Goal: Information Seeking & Learning: Learn about a topic

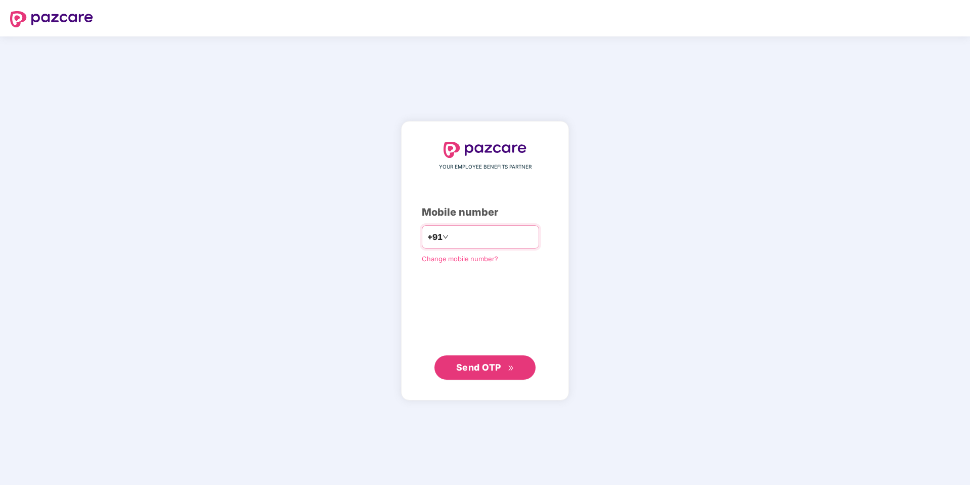
type input "**********"
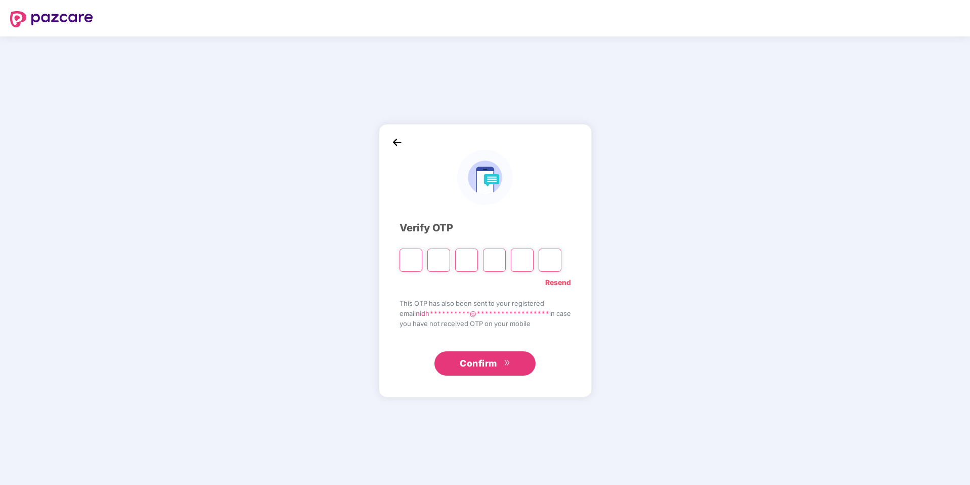
type input "*"
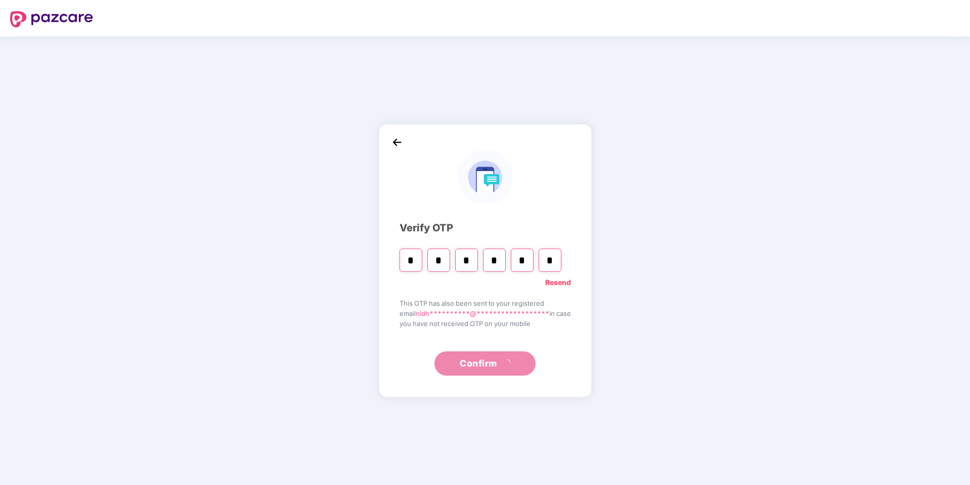
type input "*"
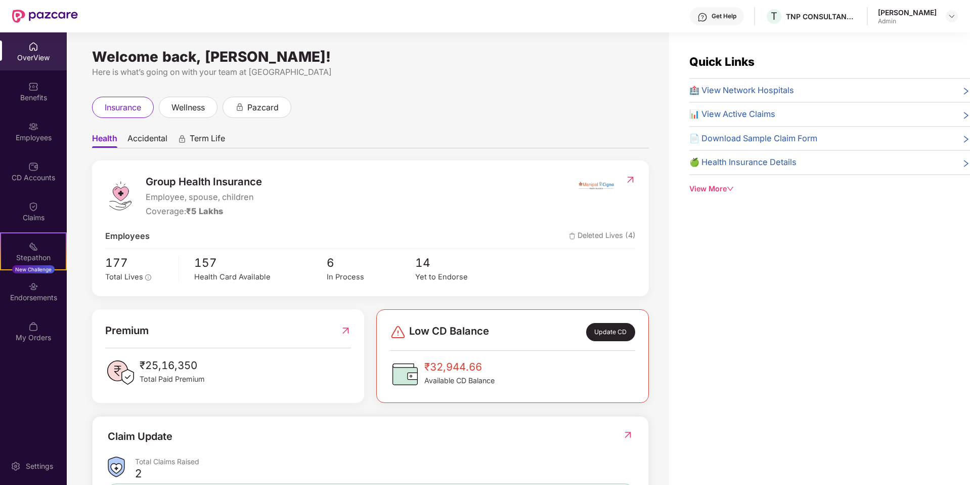
click at [48, 54] on div "OverView" at bounding box center [33, 58] width 67 height 10
click at [612, 334] on div "Update CD" at bounding box center [610, 332] width 49 height 18
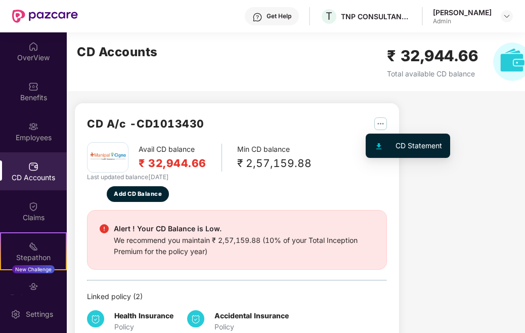
click at [381, 121] on img "button" at bounding box center [380, 123] width 13 height 13
click at [404, 147] on div "CD Statement" at bounding box center [419, 145] width 47 height 11
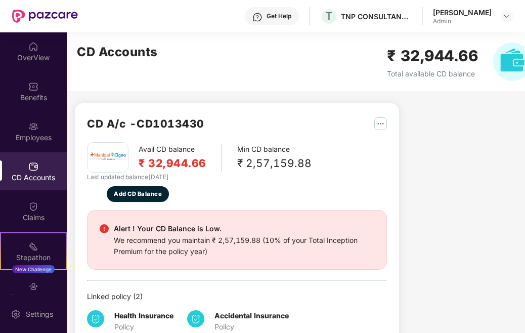
click at [378, 119] on img "button" at bounding box center [380, 123] width 13 height 13
click at [458, 115] on div "CD A/c - CD1013430 Avail CD balance ₹ 32,944.66 Min CD balance ₹ 2,57,159.88 La…" at bounding box center [288, 211] width 443 height 358
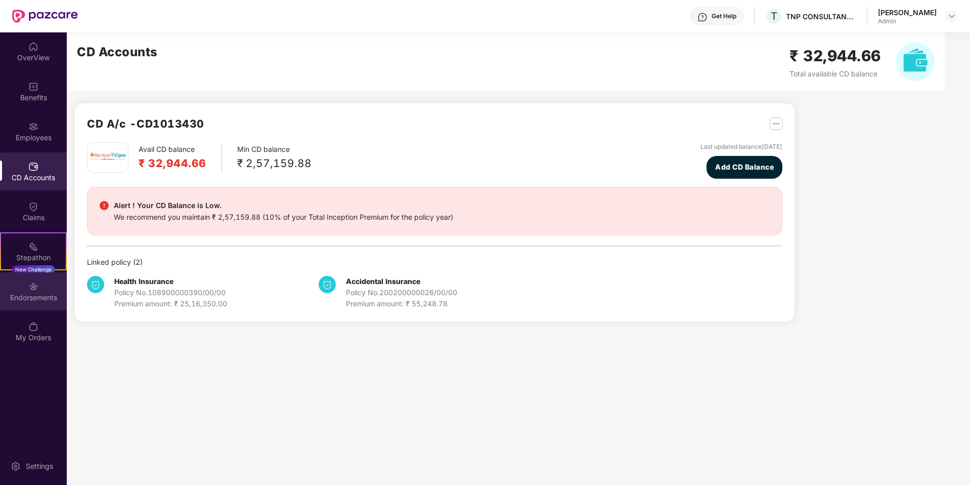
click at [37, 293] on div "Endorsements" at bounding box center [33, 297] width 67 height 10
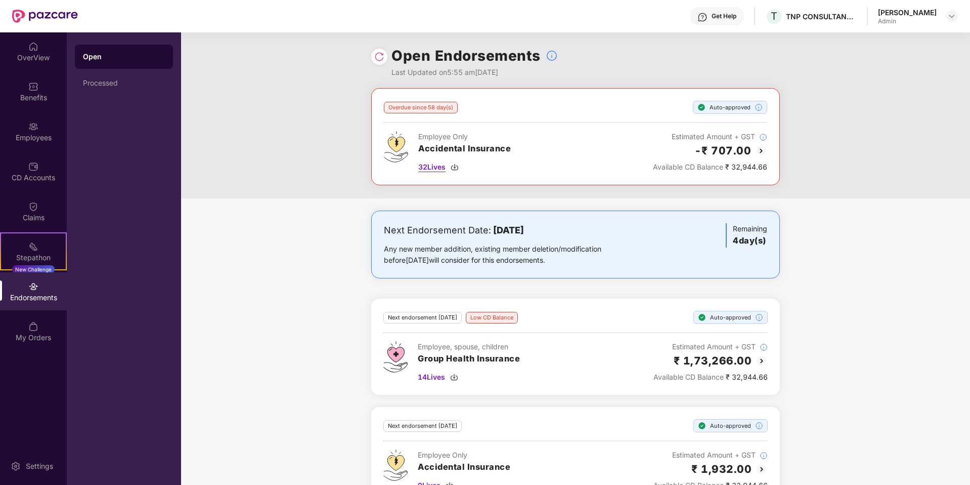
click at [454, 166] on img at bounding box center [455, 167] width 8 height 8
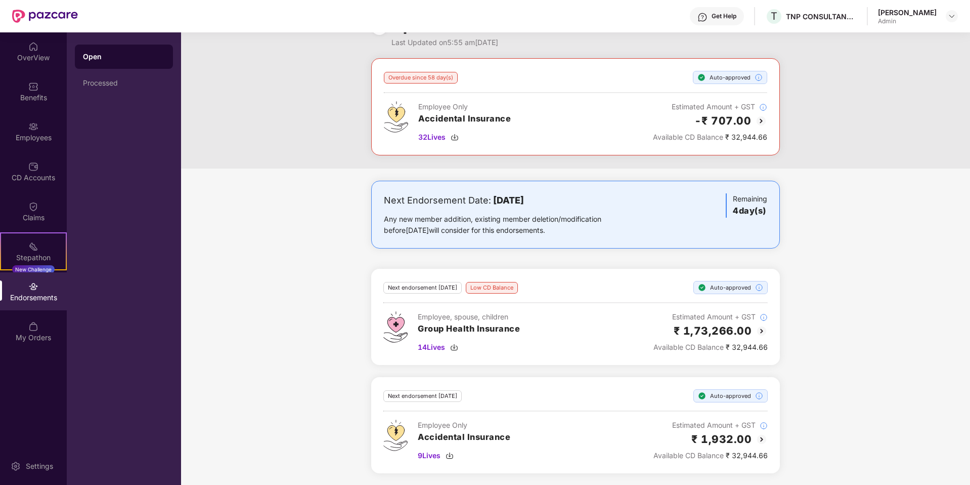
scroll to position [30, 0]
click at [762, 328] on img at bounding box center [762, 330] width 12 height 12
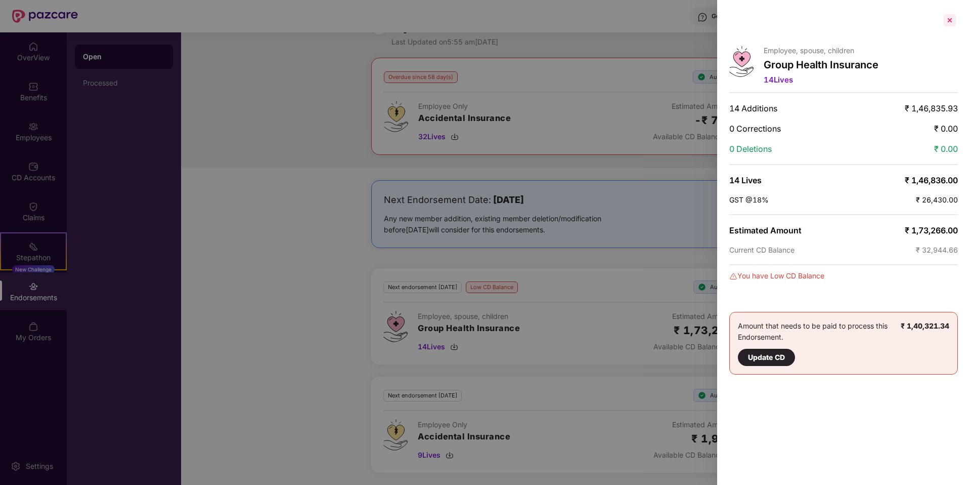
click at [948, 19] on div at bounding box center [950, 20] width 16 height 16
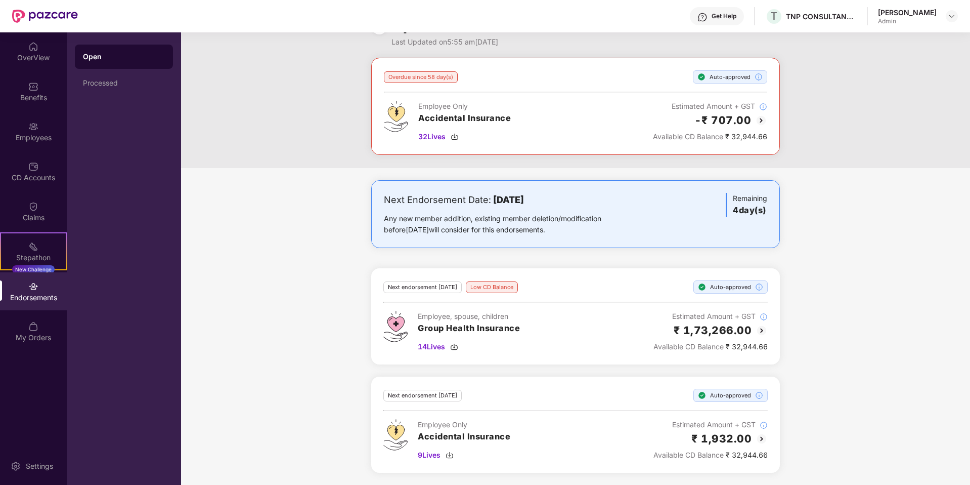
click at [764, 329] on img at bounding box center [762, 330] width 12 height 12
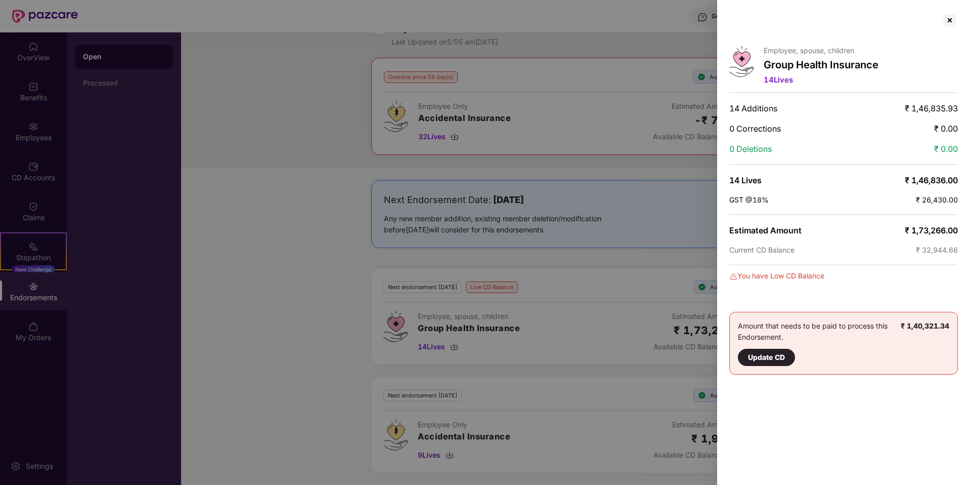
click at [788, 81] on span "14 Lives" at bounding box center [778, 80] width 29 height 10
click at [954, 20] on div at bounding box center [950, 20] width 16 height 16
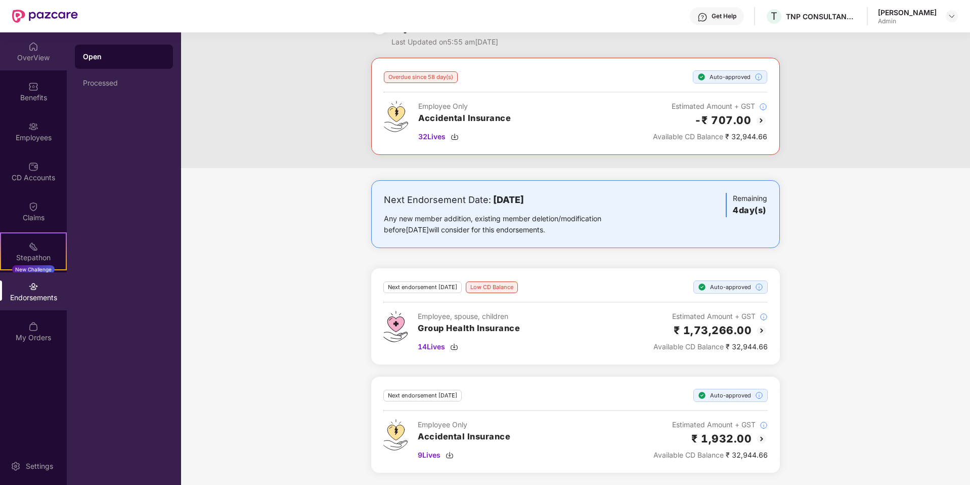
click at [33, 54] on div "OverView" at bounding box center [33, 58] width 67 height 10
